Goal: Task Accomplishment & Management: Manage account settings

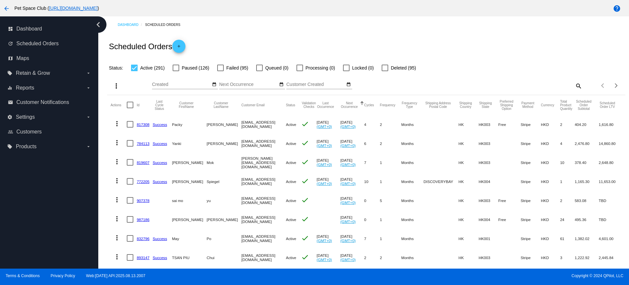
click at [574, 83] on mat-icon "search" at bounding box center [578, 86] width 8 height 10
click at [513, 82] on input "Search" at bounding box center [517, 84] width 129 height 5
paste input "917843"
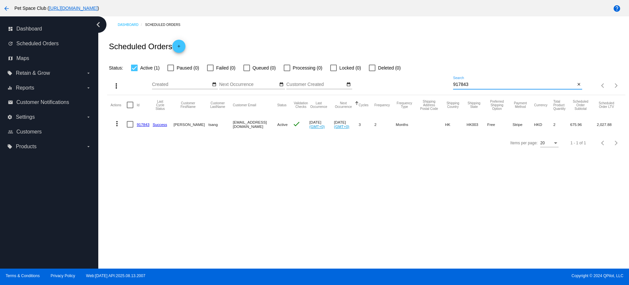
type input "917843"
click at [109, 158] on div "Dashboard Scheduled Orders Scheduled Orders add Status: Active (1) Paused (0) F…" at bounding box center [363, 142] width 531 height 252
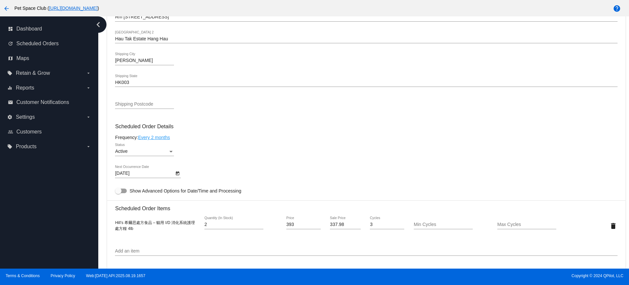
scroll to position [328, 0]
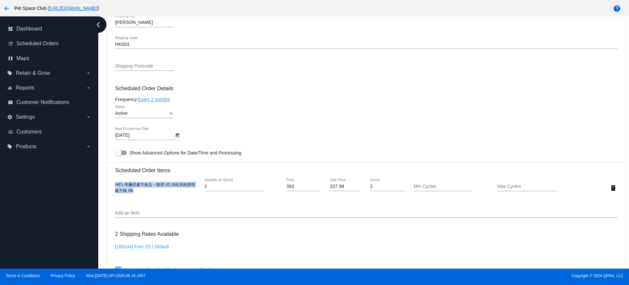
drag, startPoint x: 116, startPoint y: 185, endPoint x: 133, endPoint y: 191, distance: 18.5
click at [133, 191] on div "Hill’s 希爾思處方食品 – 貓用 I/D 消化系統護理 處方糧 4lb" at bounding box center [157, 187] width 84 height 12
click at [276, 126] on mat-card-content "Customer 6545151: kathy tsang kakakathy999@yahoo.com.hk Customer Shipping Enter…" at bounding box center [366, 160] width 502 height 617
click at [177, 135] on icon "Open calendar" at bounding box center [177, 135] width 5 height 8
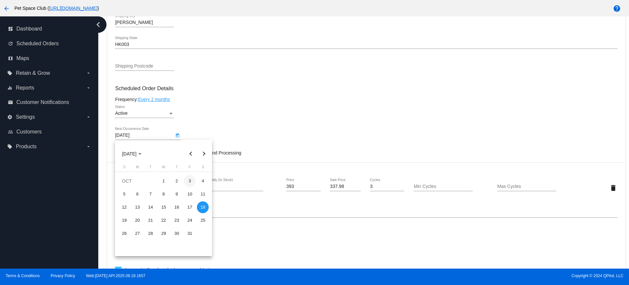
click at [189, 183] on div "3" at bounding box center [190, 181] width 12 height 12
type input "10/3/2025"
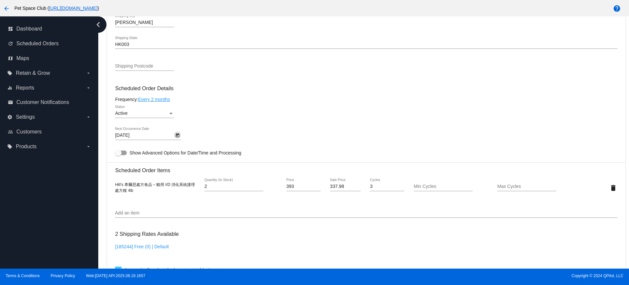
click at [234, 123] on div "Active Status" at bounding box center [366, 114] width 502 height 19
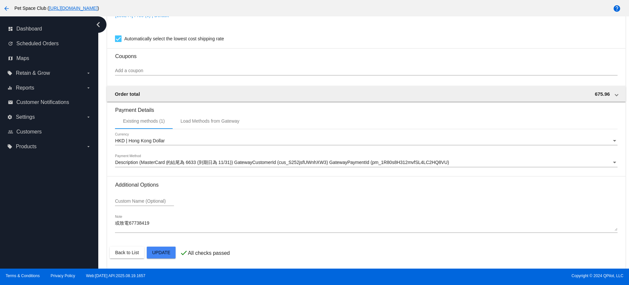
scroll to position [559, 0]
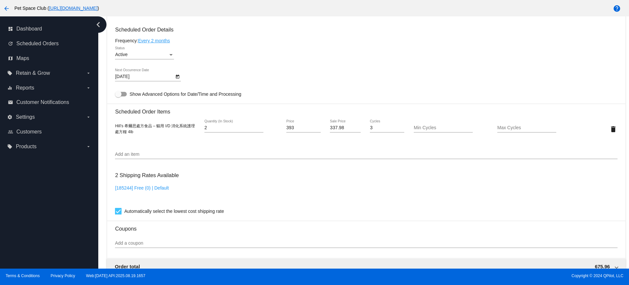
scroll to position [395, 0]
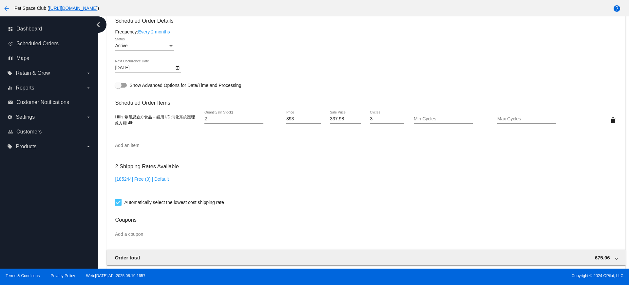
drag, startPoint x: 103, startPoint y: 119, endPoint x: 108, endPoint y: 119, distance: 5.3
click at [103, 119] on div "Dashboard Scheduled Orders arrow_back Scheduled Order #917843 Active more_vert …" at bounding box center [363, 142] width 531 height 252
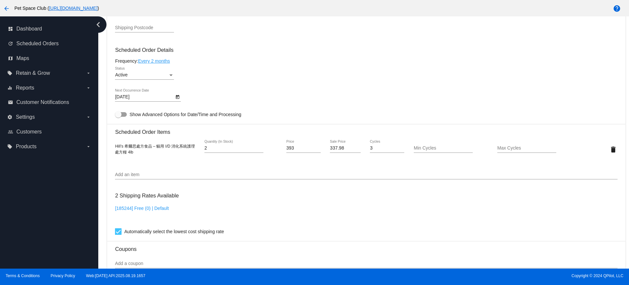
scroll to position [354, 0]
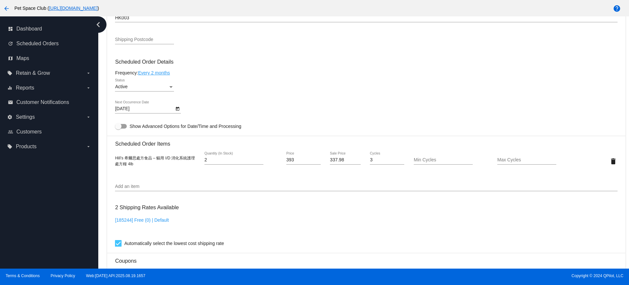
click at [99, 150] on div "Dashboard Scheduled Orders arrow_back Scheduled Order #917843 Active more_vert …" at bounding box center [363, 142] width 531 height 252
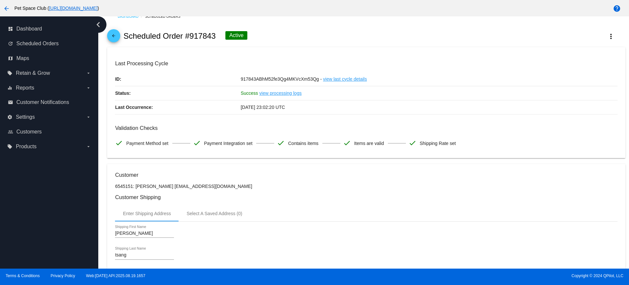
scroll to position [0, 0]
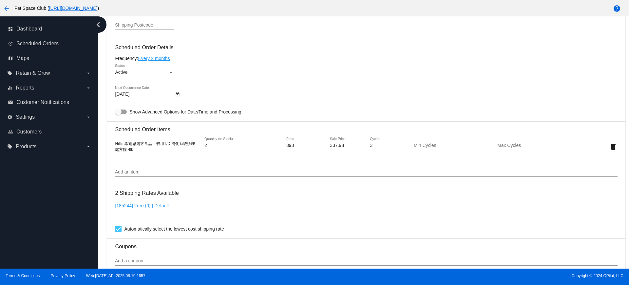
scroll to position [328, 0]
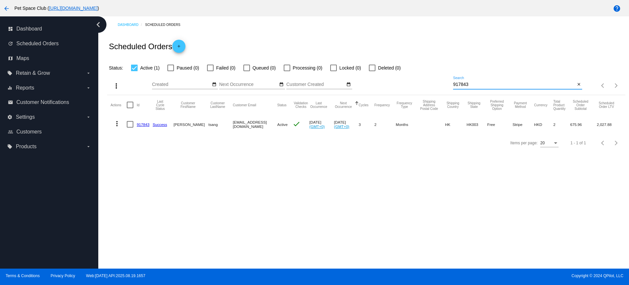
drag, startPoint x: 461, startPoint y: 88, endPoint x: 432, endPoint y: 88, distance: 28.5
click at [432, 88] on div "more_vert Aug Jan Feb Mar [DATE]" at bounding box center [366, 83] width 518 height 23
